Goal: Task Accomplishment & Management: Complete application form

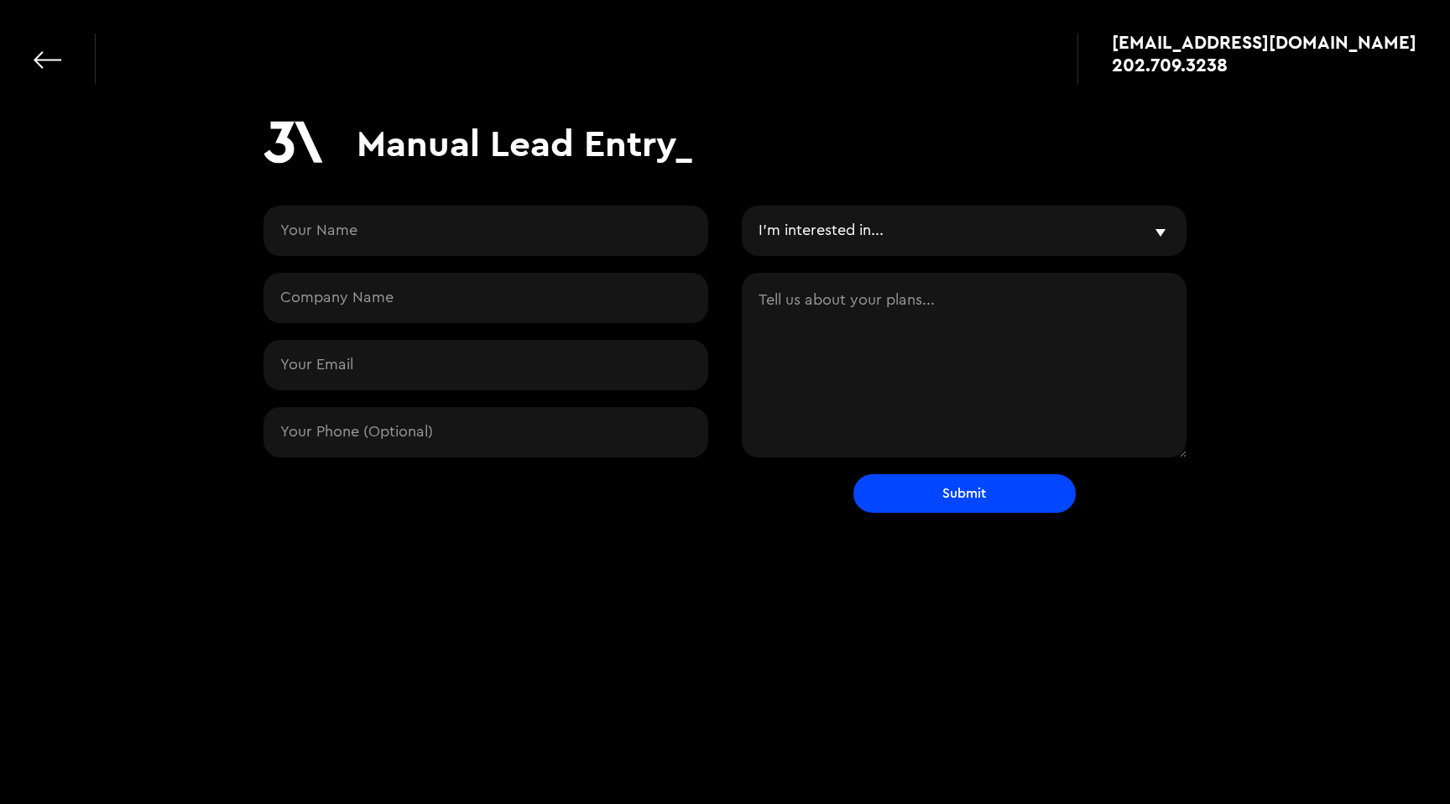
click at [387, 300] on input "Contact Request" at bounding box center [485, 298] width 445 height 50
paste input "Strength Coach Network"
type input "Strength Coach Network"
click at [399, 378] on input "Contact Request" at bounding box center [485, 365] width 445 height 50
paste input "[PERSON_NAME][EMAIL_ADDRESS][DOMAIN_NAME]"
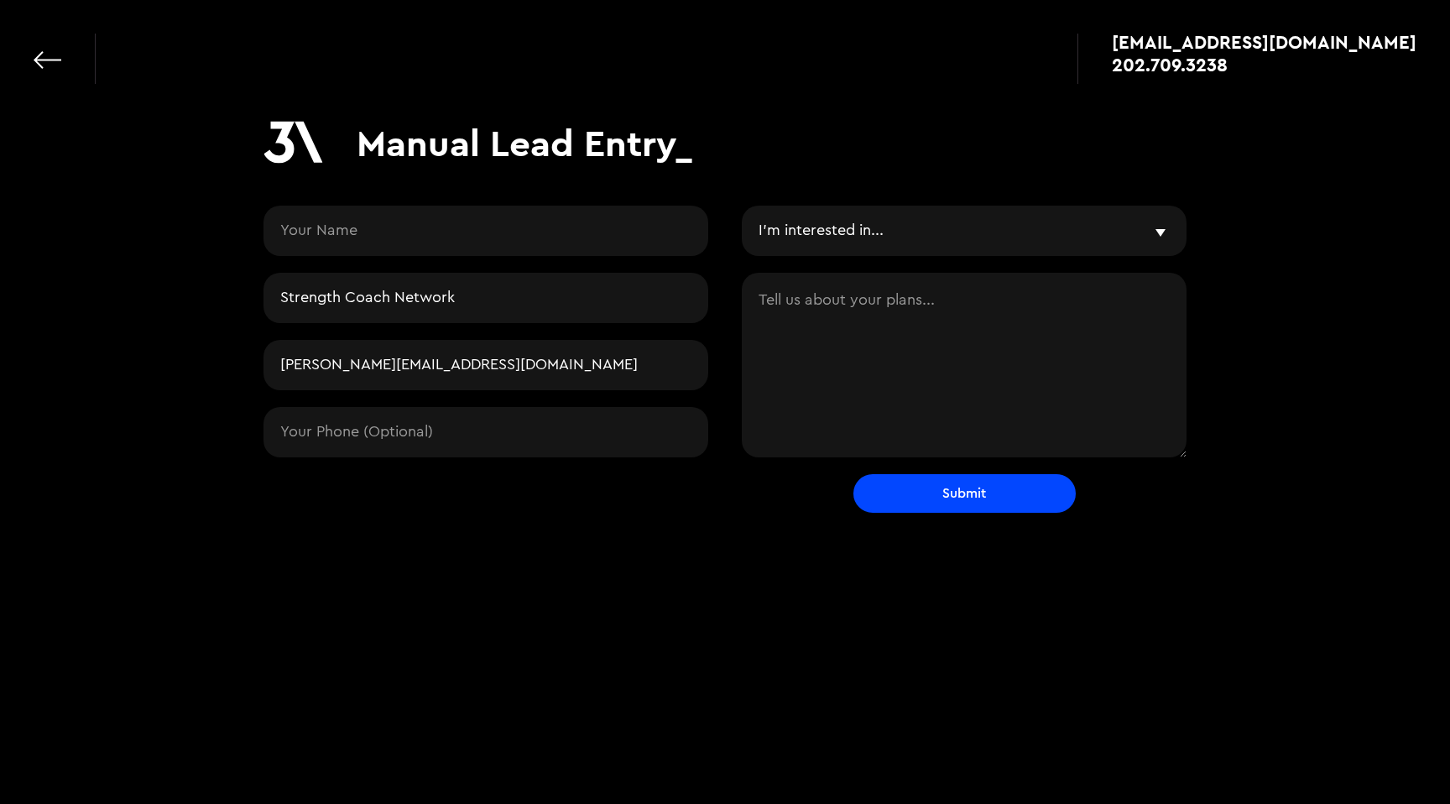
type input "[PERSON_NAME][EMAIL_ADDRESS][DOMAIN_NAME]"
click at [416, 216] on input "Contact Request" at bounding box center [485, 231] width 445 height 50
paste input "[PERSON_NAME]"
type input "[PERSON_NAME]"
click at [942, 238] on select "I'm interested in... AI & Product Workshop AI Prototyping AI Engineering Mobile…" at bounding box center [964, 231] width 445 height 50
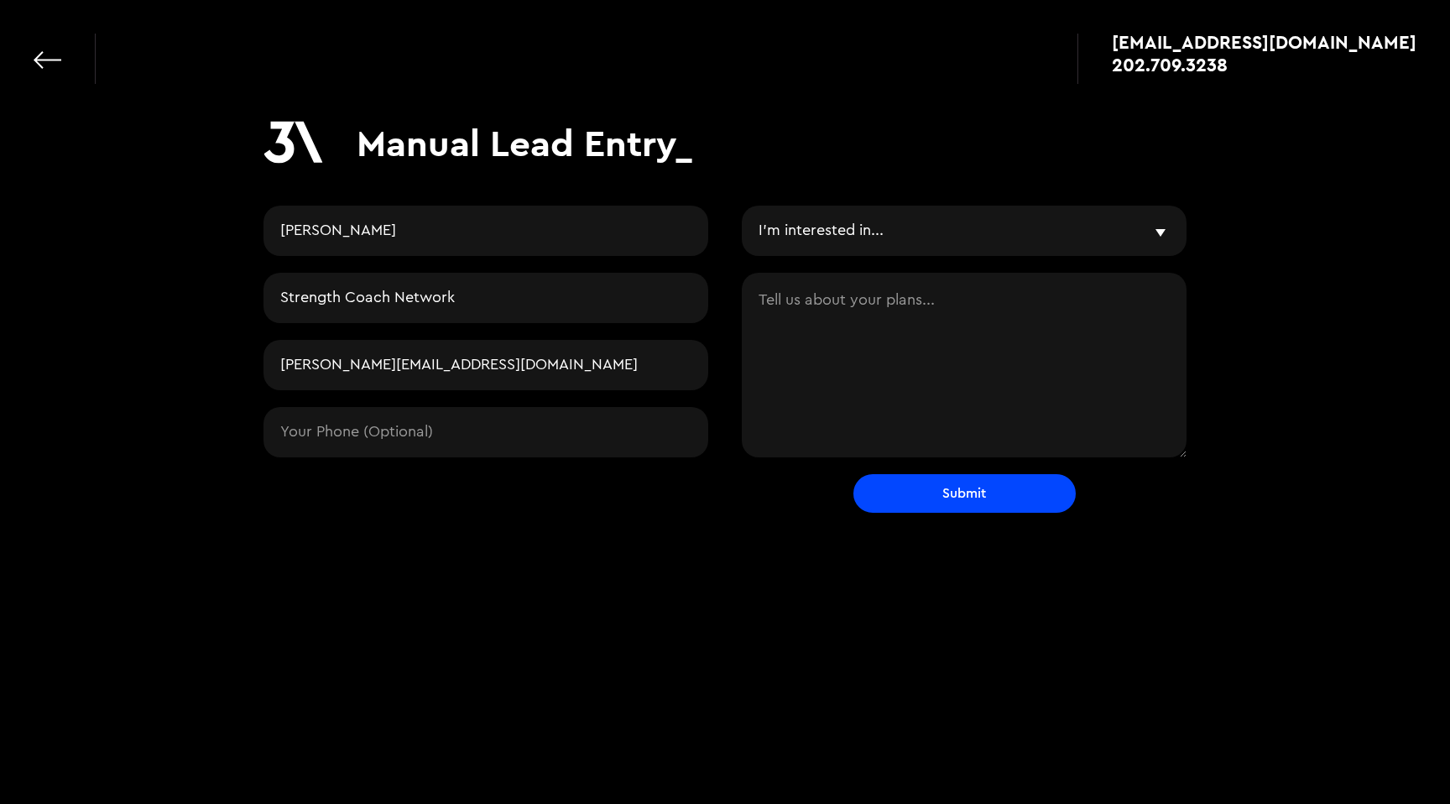
select select "mobile"
click at [908, 394] on textarea "Contact Request" at bounding box center [964, 365] width 445 height 185
paste textarea "To introduce myself, I am the CEO of Strength Coach Network and I work as a str…"
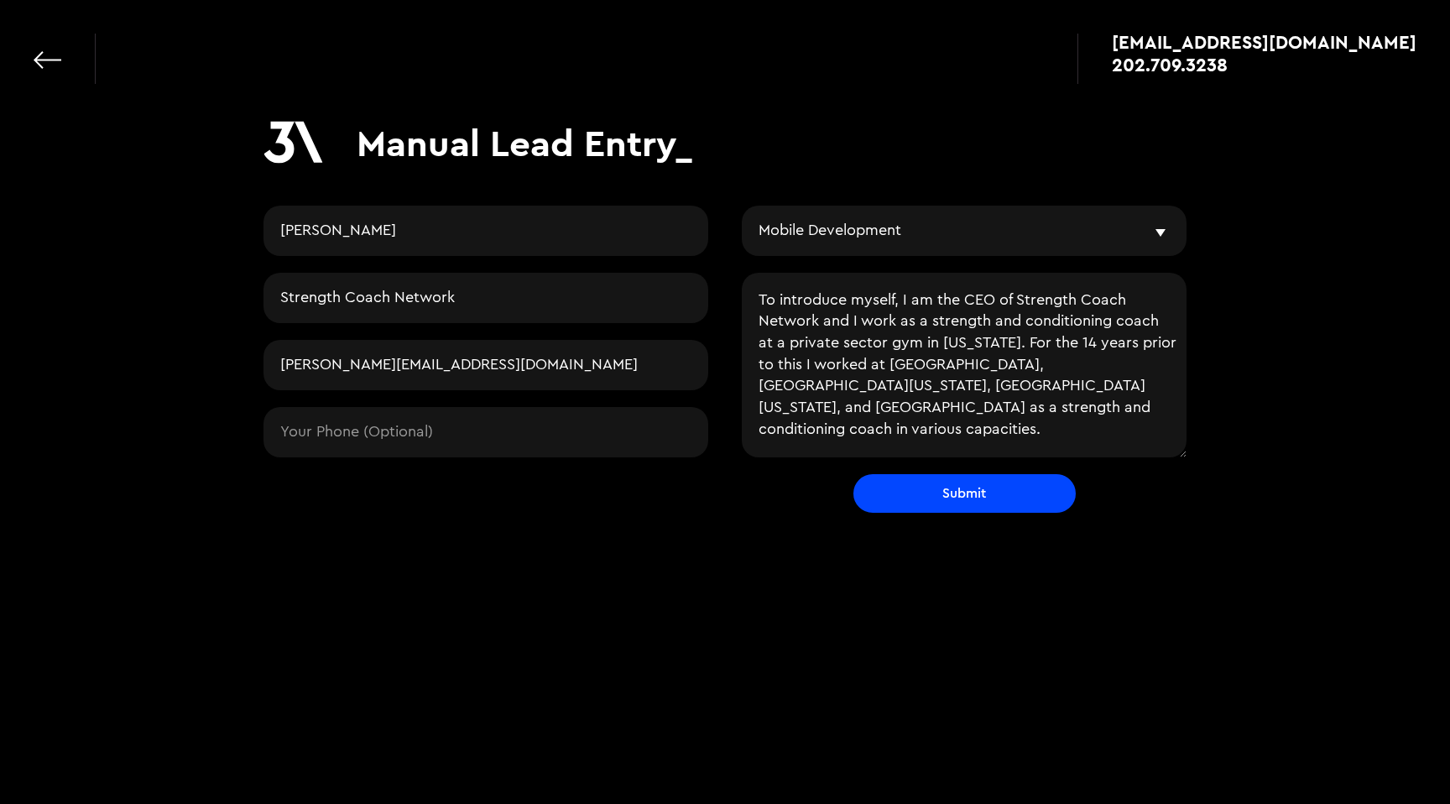
type textarea "To introduce myself, I am the CEO of Strength Coach Network and I work as a str…"
click at [981, 499] on input "Submit" at bounding box center [964, 493] width 222 height 39
type input "Please wait..."
